Goal: Find specific page/section: Find specific page/section

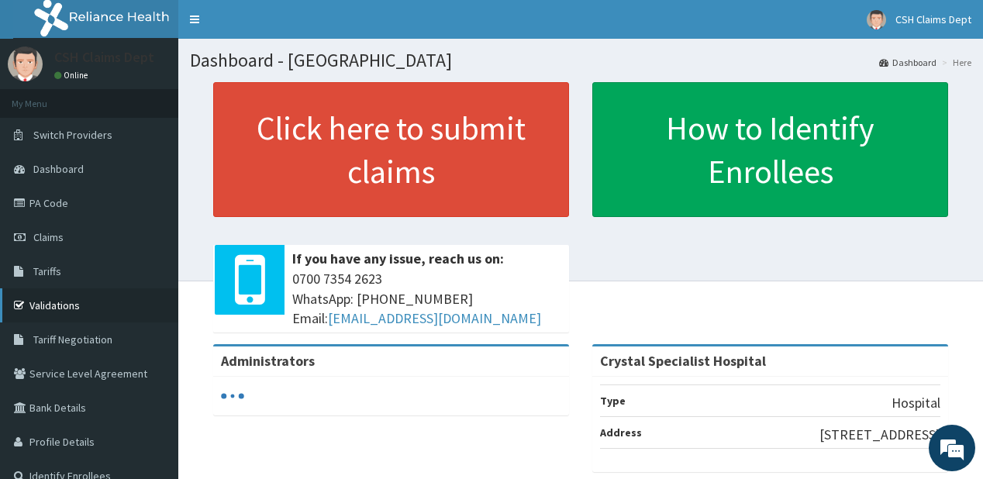
click at [63, 303] on link "Validations" at bounding box center [89, 305] width 178 height 34
click at [71, 306] on link "Validations" at bounding box center [89, 305] width 178 height 34
